Goal: Task Accomplishment & Management: Complete application form

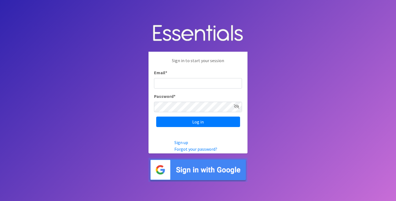
click at [194, 169] on img at bounding box center [198, 170] width 99 height 24
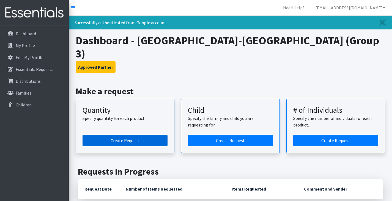
click at [145, 135] on link "Create Request" at bounding box center [125, 141] width 85 height 12
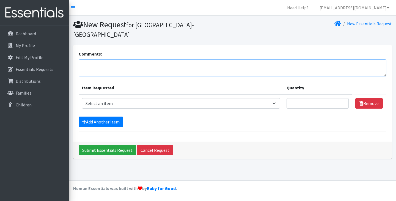
click at [119, 64] on textarea "Comments:" at bounding box center [233, 67] width 308 height 17
type textarea "Florissant Valley - Group 3"
click at [202, 104] on select "Select an item Period Supplies: Mixed Kits (order by bag) Applicator-free tampo…" at bounding box center [181, 103] width 198 height 10
select select "1096"
click at [82, 98] on select "Select an item Period Supplies: Mixed Kits (order by bag) Applicator-free tampo…" at bounding box center [181, 103] width 198 height 10
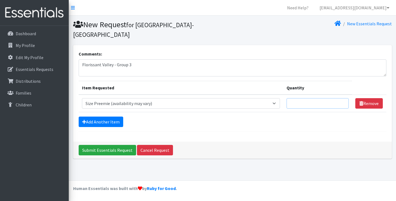
click at [307, 106] on input "Quantity" at bounding box center [318, 103] width 62 height 10
type input "500"
click at [116, 124] on link "Add Another Item" at bounding box center [101, 122] width 45 height 10
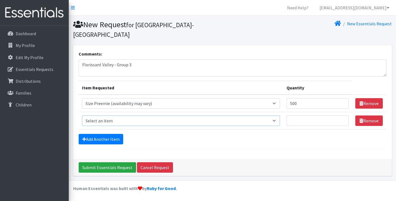
click at [116, 121] on select "Select an item Period Supplies: Mixed Kits (order by bag) Applicator-free tampo…" at bounding box center [181, 121] width 198 height 10
click at [82, 116] on select "Select an item Period Supplies: Mixed Kits (order by bag) Applicator-free tampo…" at bounding box center [181, 121] width 198 height 10
click at [169, 122] on select "Select an item Period Supplies: Mixed Kits (order by bag) Applicator-free tampo…" at bounding box center [181, 121] width 198 height 10
select select "1091"
click at [82, 116] on select "Select an item Period Supplies: Mixed Kits (order by bag) Applicator-free tampo…" at bounding box center [181, 121] width 198 height 10
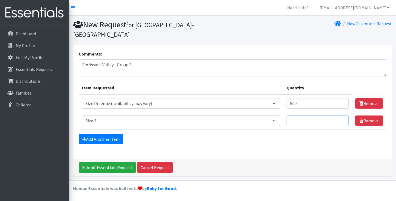
click at [312, 121] on input "Quantity" at bounding box center [318, 121] width 62 height 10
type input "1250"
click at [102, 139] on link "Add Another Item" at bounding box center [101, 139] width 45 height 10
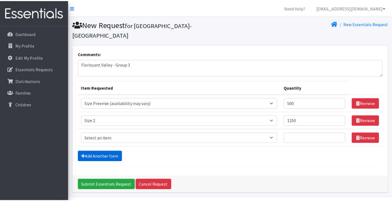
scroll to position [17, 0]
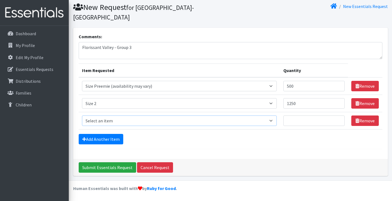
click at [127, 120] on select "Select an item Period Supplies: Mixed Kits (order by bag) Applicator-free tampo…" at bounding box center [179, 121] width 195 height 10
select select "1094"
click at [82, 116] on select "Select an item Period Supplies: Mixed Kits (order by bag) Applicator-free tampo…" at bounding box center [179, 121] width 195 height 10
click at [307, 122] on input "Quantity" at bounding box center [313, 121] width 61 height 10
type input "250"
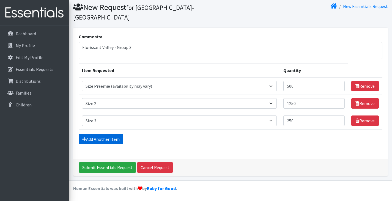
click at [111, 135] on link "Add Another Item" at bounding box center [101, 139] width 45 height 10
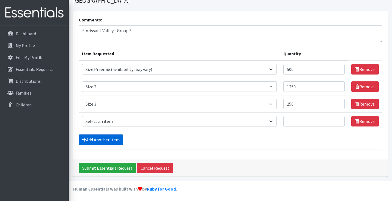
scroll to position [35, 0]
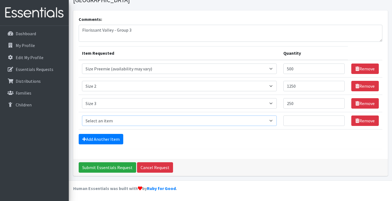
click at [108, 120] on select "Select an item Period Supplies: Mixed Kits (order by bag) Applicator-free tampo…" at bounding box center [179, 121] width 195 height 10
select select "1097"
click at [82, 116] on select "Select an item Period Supplies: Mixed Kits (order by bag) Applicator-free tampo…" at bounding box center [179, 121] width 195 height 10
click at [302, 120] on input "Quantity" at bounding box center [313, 121] width 61 height 10
type input "2250"
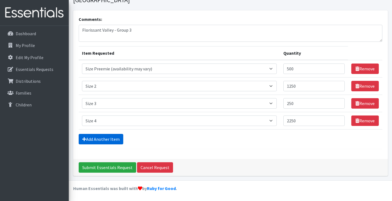
click at [97, 141] on link "Add Another Item" at bounding box center [101, 139] width 45 height 10
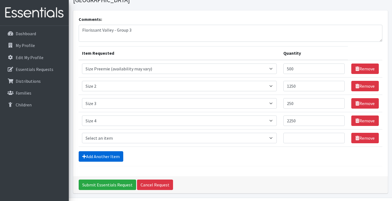
scroll to position [52, 0]
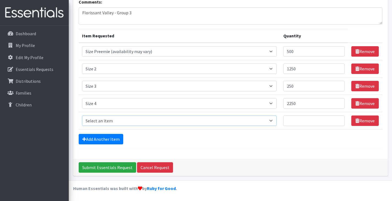
click at [107, 123] on select "Select an item Period Supplies: Mixed Kits (order by bag) Applicator-free tampo…" at bounding box center [179, 121] width 195 height 10
select select "1098"
click at [82, 116] on select "Select an item Period Supplies: Mixed Kits (order by bag) Applicator-free tampo…" at bounding box center [179, 121] width 195 height 10
click at [303, 123] on input "Quantity" at bounding box center [313, 121] width 61 height 10
type input "1000"
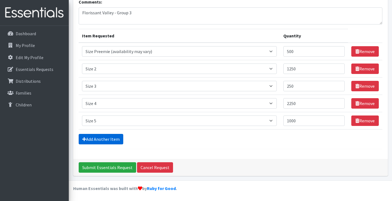
click at [97, 140] on link "Add Another Item" at bounding box center [101, 139] width 45 height 10
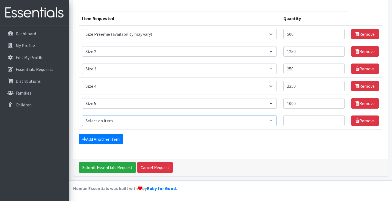
click at [120, 120] on select "Select an item Period Supplies: Mixed Kits (order by bag) Applicator-free tampo…" at bounding box center [179, 121] width 195 height 10
select select "1100"
click at [82, 116] on select "Select an item Period Supplies: Mixed Kits (order by bag) Applicator-free tampo…" at bounding box center [179, 121] width 195 height 10
click at [304, 123] on input "Quantity" at bounding box center [313, 121] width 61 height 10
type input "1000"
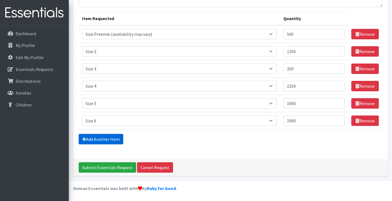
click at [95, 139] on link "Add Another Item" at bounding box center [101, 139] width 45 height 10
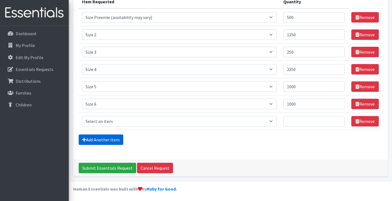
scroll to position [87, 0]
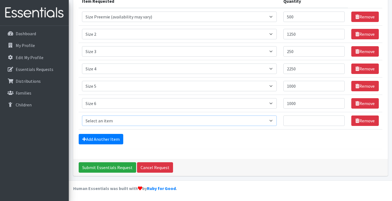
click at [103, 122] on select "Select an item Period Supplies: Mixed Kits (order by bag) Applicator-free tampo…" at bounding box center [179, 121] width 195 height 10
select select "6073"
click at [82, 116] on select "Select an item Period Supplies: Mixed Kits (order by bag) Applicator-free tampo…" at bounding box center [179, 121] width 195 height 10
click at [303, 122] on input "Quantity" at bounding box center [313, 121] width 61 height 10
type input "1000"
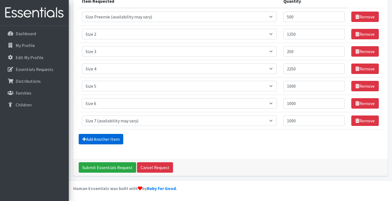
click at [94, 138] on link "Add Another Item" at bounding box center [101, 139] width 45 height 10
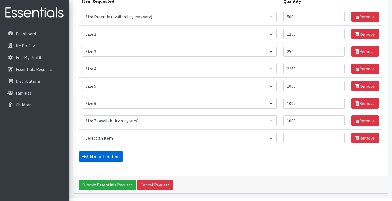
scroll to position [104, 0]
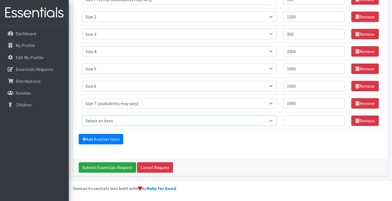
click at [106, 121] on select "Select an item Period Supplies: Mixed Kits (order by bag) Applicator-free tampo…" at bounding box center [179, 121] width 195 height 10
select select "1105"
click at [82, 116] on select "Select an item Period Supplies: Mixed Kits (order by bag) Applicator-free tampo…" at bounding box center [179, 121] width 195 height 10
click at [305, 124] on input "Quantity" at bounding box center [313, 121] width 61 height 10
type input "100"
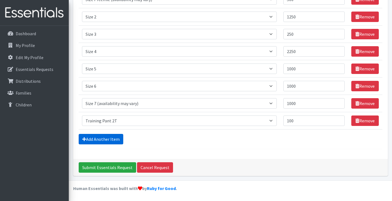
click at [105, 140] on link "Add Another Item" at bounding box center [101, 139] width 45 height 10
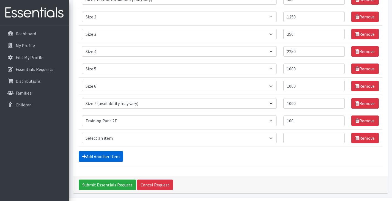
scroll to position [121, 0]
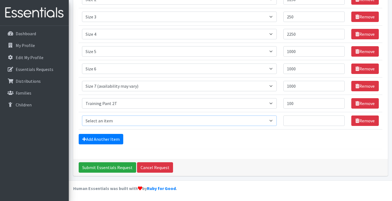
click at [108, 120] on select "Select an item Period Supplies: Mixed Kits (order by bag) Applicator-free tampo…" at bounding box center [179, 121] width 195 height 10
select select "1107"
click at [82, 116] on select "Select an item Period Supplies: Mixed Kits (order by bag) Applicator-free tampo…" at bounding box center [179, 121] width 195 height 10
click at [313, 124] on input "Quantity" at bounding box center [313, 121] width 61 height 10
type input "100"
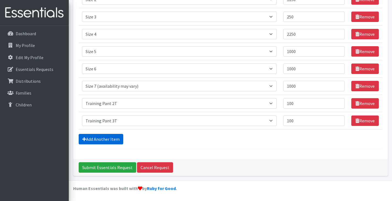
click at [102, 139] on link "Add Another Item" at bounding box center [101, 139] width 45 height 10
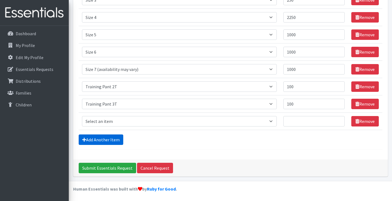
scroll to position [139, 0]
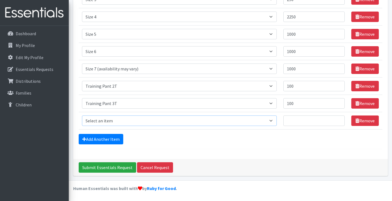
click at [115, 122] on select "Select an item Period Supplies: Mixed Kits (order by bag) Applicator-free tampo…" at bounding box center [179, 121] width 195 height 10
select select "1093"
click at [82, 116] on select "Select an item Period Supplies: Mixed Kits (order by bag) Applicator-free tampo…" at bounding box center [179, 121] width 195 height 10
click at [308, 123] on input "Quantity" at bounding box center [313, 121] width 61 height 10
type input "100"
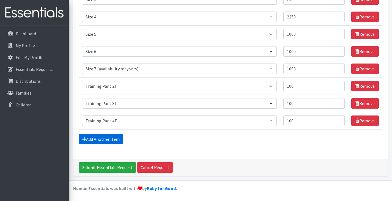
click at [111, 138] on link "Add Another Item" at bounding box center [101, 139] width 45 height 10
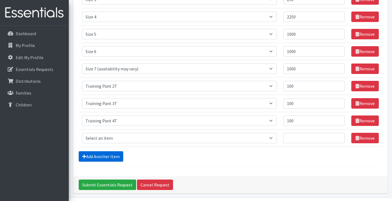
scroll to position [156, 0]
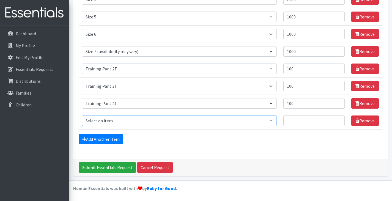
click at [116, 118] on select "Select an item Period Supplies: Mixed Kits (order by bag) Applicator-free tampo…" at bounding box center [179, 121] width 195 height 10
select select "8796"
click at [82, 116] on select "Select an item Period Supplies: Mixed Kits (order by bag) Applicator-free tampo…" at bounding box center [179, 121] width 195 height 10
click at [302, 123] on input "Quantity" at bounding box center [313, 121] width 61 height 10
type input "3"
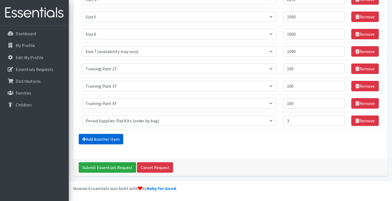
click at [110, 142] on link "Add Another Item" at bounding box center [101, 139] width 45 height 10
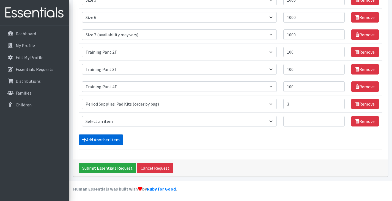
scroll to position [173, 0]
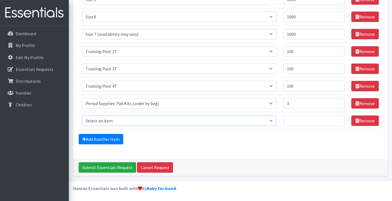
click at [112, 124] on select "Select an item Period Supplies: Mixed Kits (order by bag) Applicator-free tampo…" at bounding box center [179, 121] width 195 height 10
select select "8797"
click at [82, 116] on select "Select an item Period Supplies: Mixed Kits (order by bag) Applicator-free tampo…" at bounding box center [179, 121] width 195 height 10
click at [305, 122] on input "Quantity" at bounding box center [313, 121] width 61 height 10
type input "1"
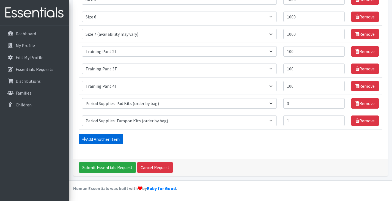
click at [109, 138] on link "Add Another Item" at bounding box center [101, 139] width 45 height 10
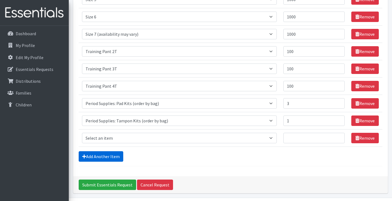
scroll to position [191, 0]
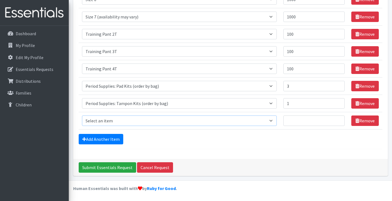
click at [122, 120] on select "Select an item Period Supplies: Mixed Kits (order by bag) Applicator-free tampo…" at bounding box center [179, 121] width 195 height 10
select select "8798"
click at [82, 116] on select "Select an item Period Supplies: Mixed Kits (order by bag) Applicator-free tampo…" at bounding box center [179, 121] width 195 height 10
click at [302, 123] on input "Quantity" at bounding box center [313, 121] width 61 height 10
type input "1"
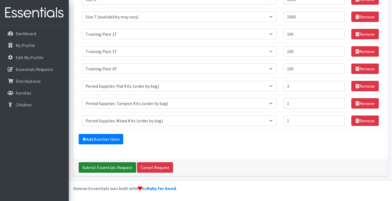
click at [120, 173] on input "Submit Essentials Request" at bounding box center [107, 167] width 57 height 10
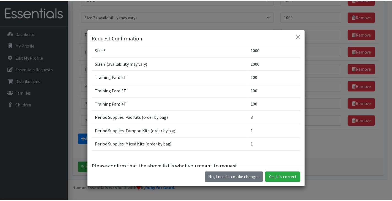
scroll to position [101, 0]
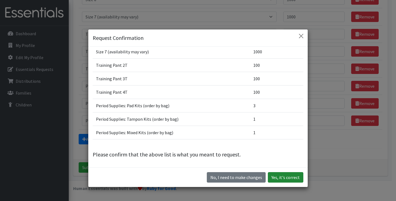
click at [292, 177] on button "Yes, it's correct" at bounding box center [285, 177] width 35 height 10
